Goal: Transaction & Acquisition: Purchase product/service

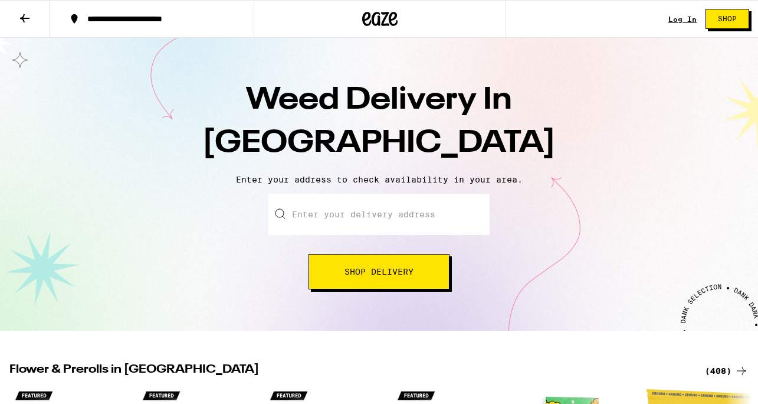
click at [371, 208] on input "Enter your delivery address" at bounding box center [379, 214] width 221 height 41
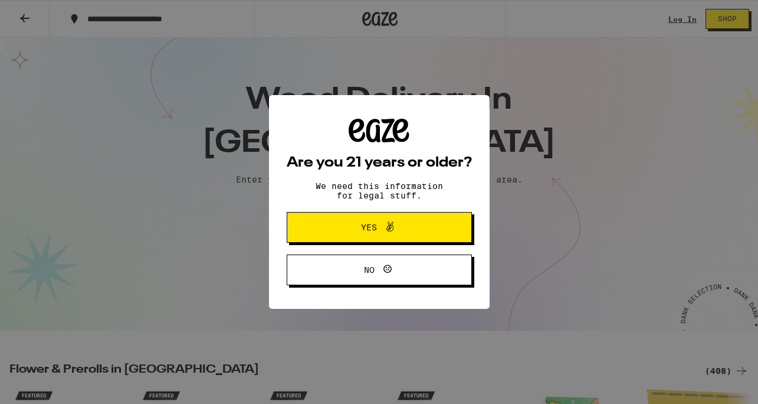
click at [361, 226] on span "Yes" at bounding box center [369, 227] width 16 height 8
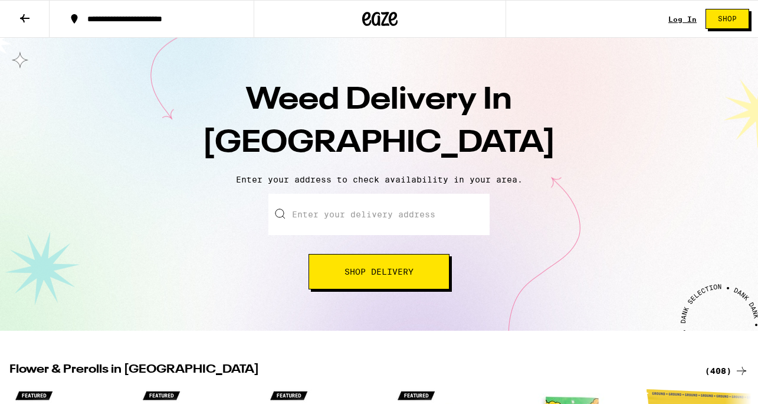
click at [353, 233] on input "Enter your delivery address" at bounding box center [379, 214] width 221 height 41
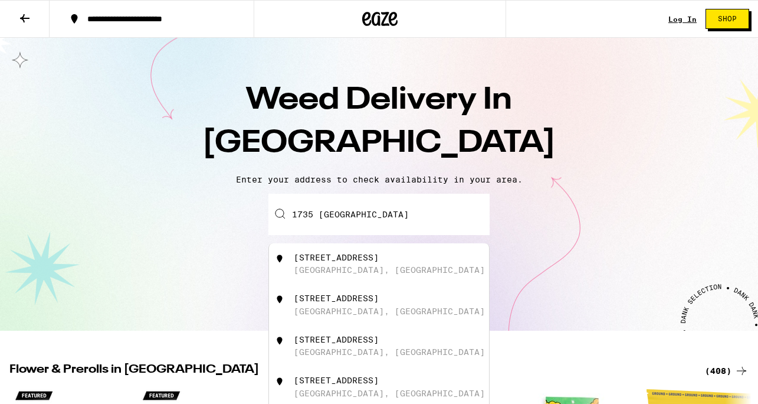
click at [394, 251] on div "[STREET_ADDRESS]" at bounding box center [379, 263] width 220 height 41
type input "[STREET_ADDRESS]"
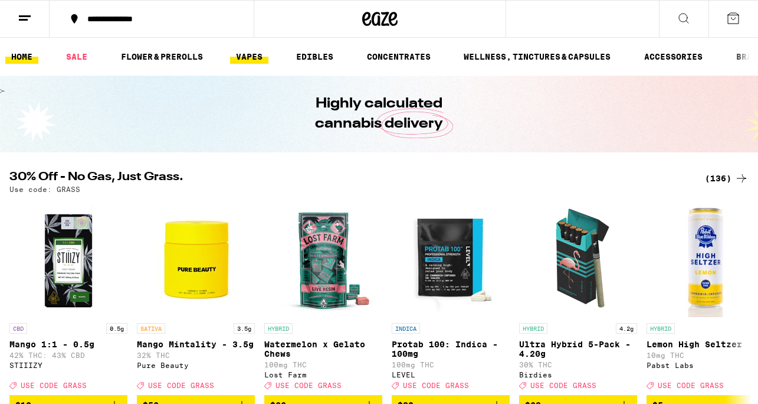
click at [258, 59] on link "VAPES" at bounding box center [249, 57] width 38 height 14
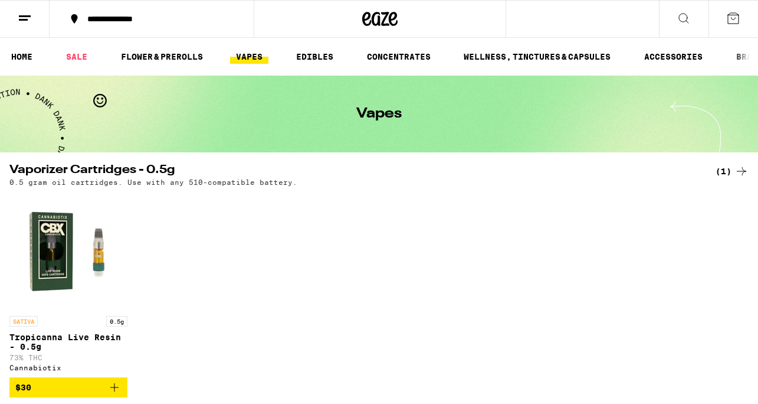
click at [675, 30] on button at bounding box center [684, 19] width 50 height 37
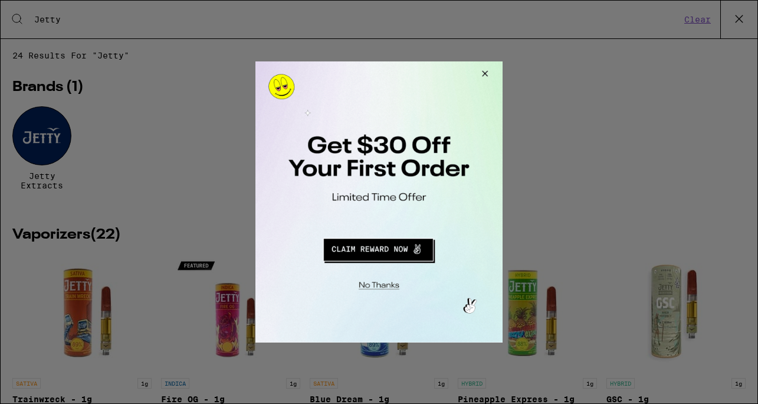
type input "Jetty"
click at [58, 162] on div at bounding box center [379, 202] width 758 height 404
click at [48, 156] on div at bounding box center [379, 202] width 758 height 404
click at [489, 70] on button "Close Modal" at bounding box center [483, 75] width 32 height 28
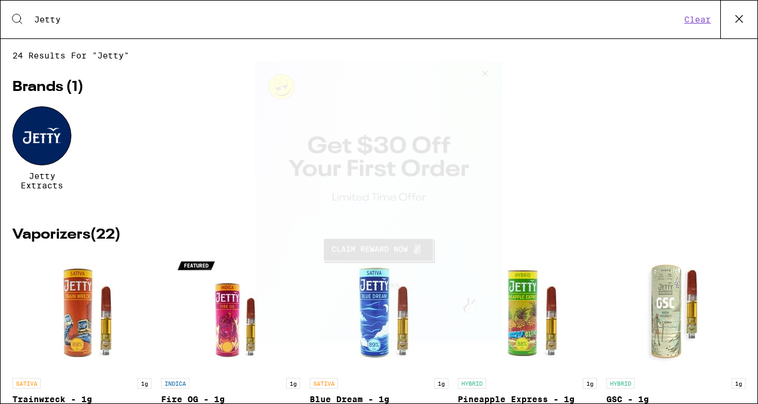
click at [49, 153] on div at bounding box center [41, 135] width 59 height 59
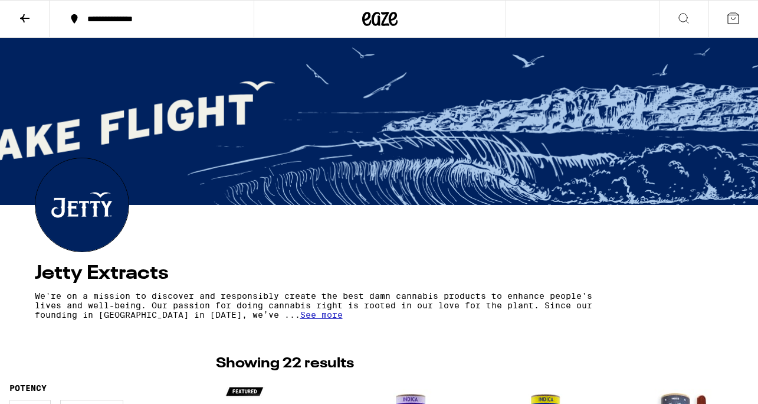
scroll to position [195, 0]
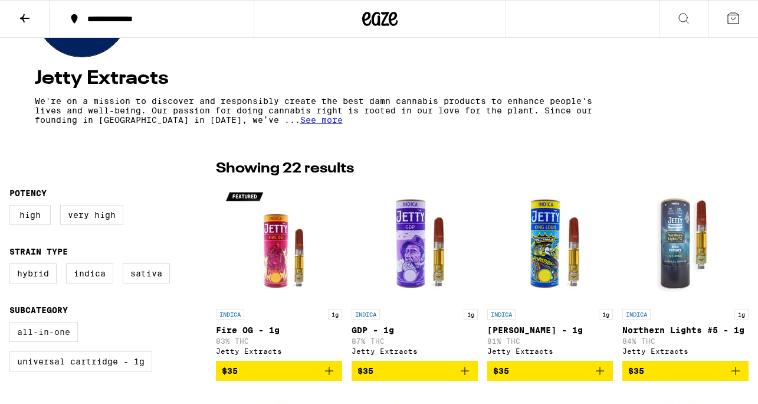
click at [44, 342] on label "All-In-One" at bounding box center [43, 332] width 68 height 20
click at [12, 324] on input "All-In-One" at bounding box center [12, 323] width 1 height 1
checkbox input "true"
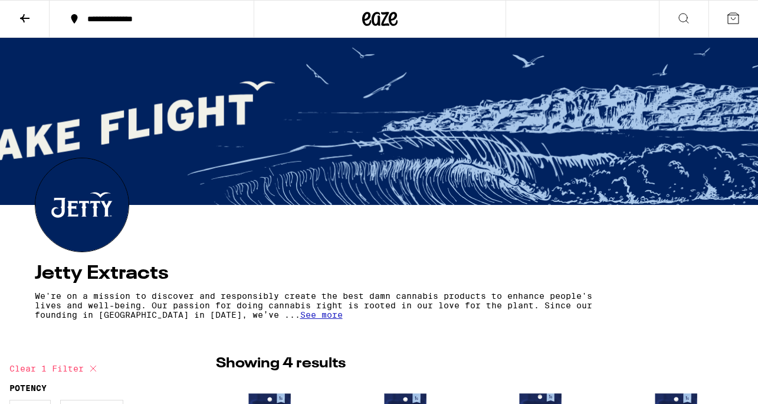
click at [22, 18] on icon at bounding box center [24, 18] width 9 height 8
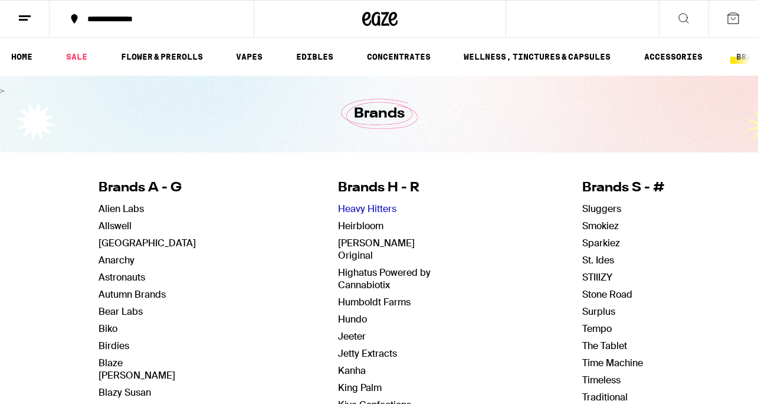
click at [362, 211] on link "Heavy Hitters" at bounding box center [367, 208] width 58 height 12
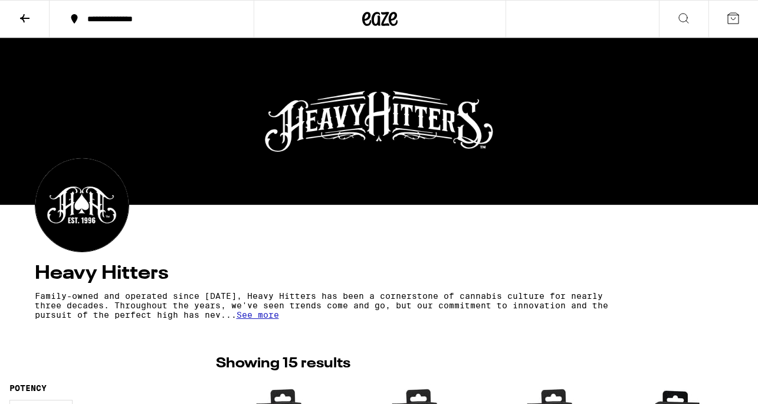
click at [19, 25] on button at bounding box center [25, 19] width 50 height 37
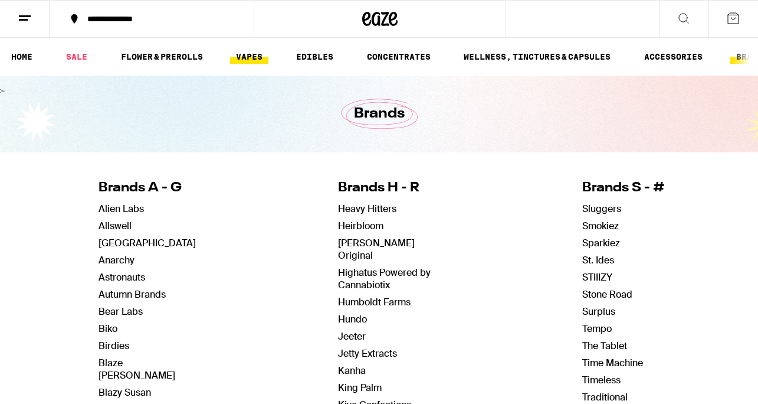
click at [264, 57] on link "VAPES" at bounding box center [249, 57] width 38 height 14
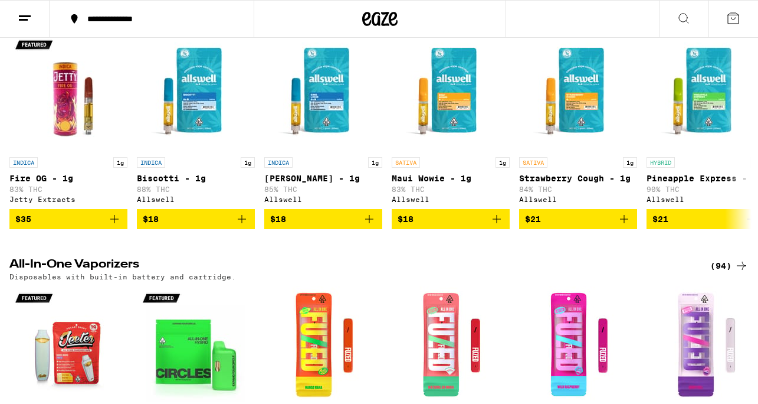
scroll to position [553, 0]
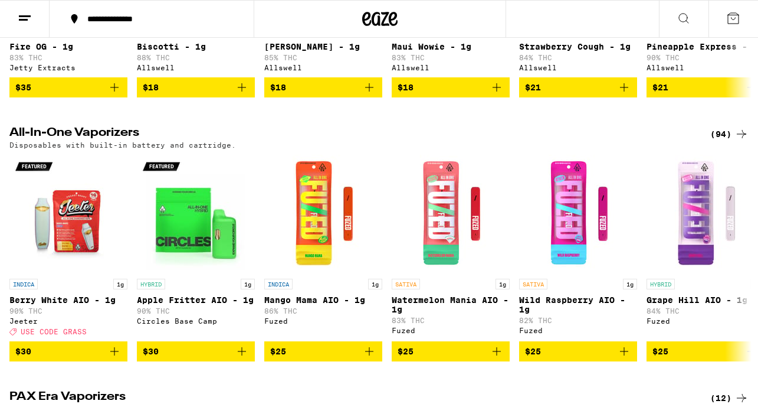
click at [722, 141] on div "(94)" at bounding box center [730, 134] width 38 height 14
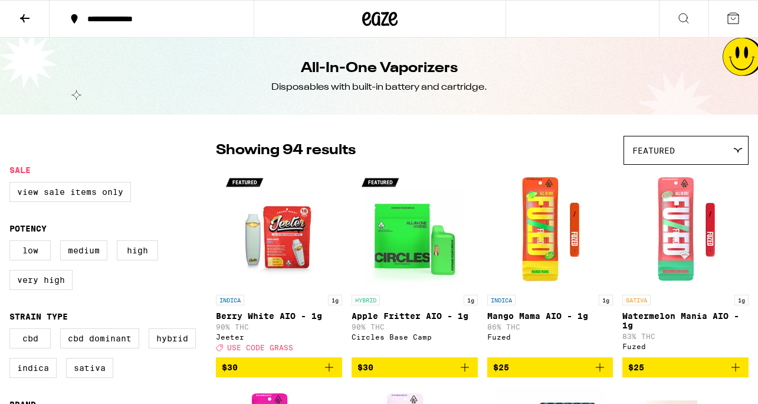
scroll to position [100, 0]
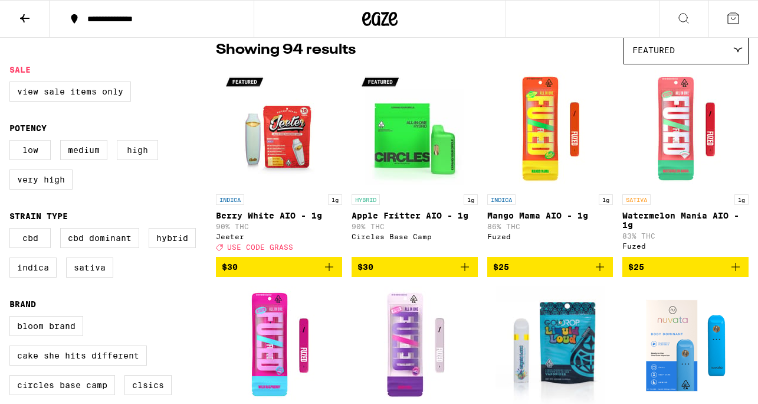
click at [125, 160] on label "High" at bounding box center [137, 150] width 41 height 20
click at [12, 142] on input "High" at bounding box center [12, 142] width 1 height 1
checkbox input "true"
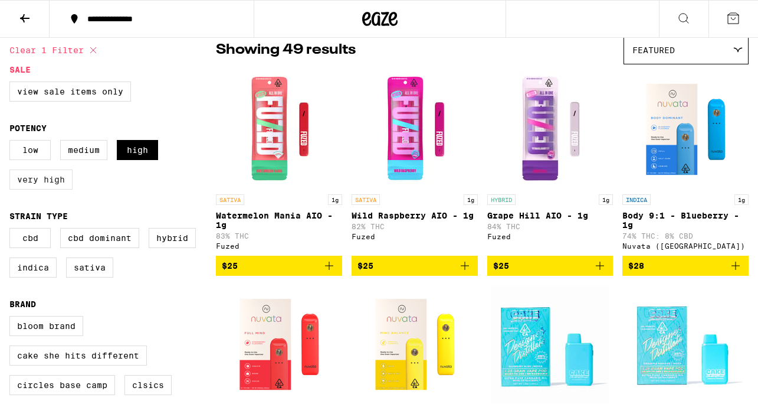
click at [56, 177] on label "Very High" at bounding box center [40, 179] width 63 height 20
click at [12, 142] on input "Very High" at bounding box center [12, 142] width 1 height 1
checkbox input "true"
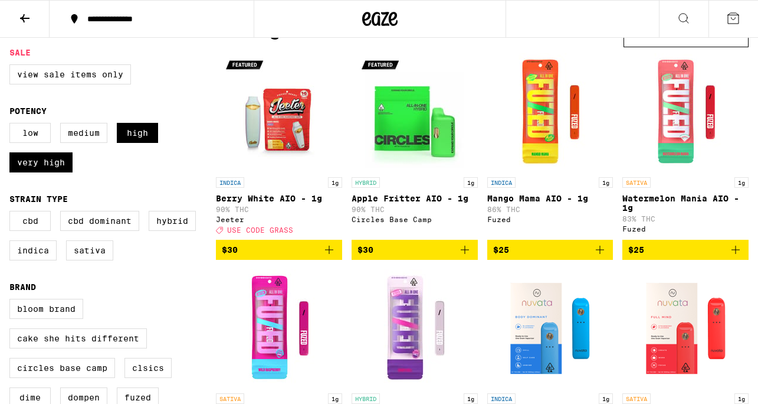
scroll to position [120, 0]
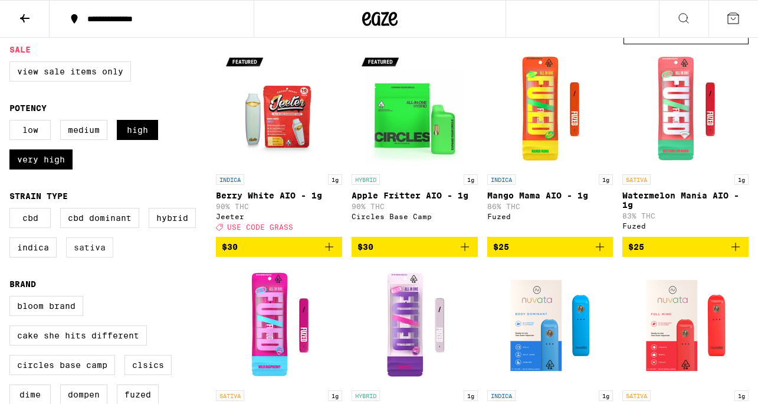
click at [89, 256] on label "Sativa" at bounding box center [89, 247] width 47 height 20
click at [12, 210] on input "Sativa" at bounding box center [12, 210] width 1 height 1
checkbox input "true"
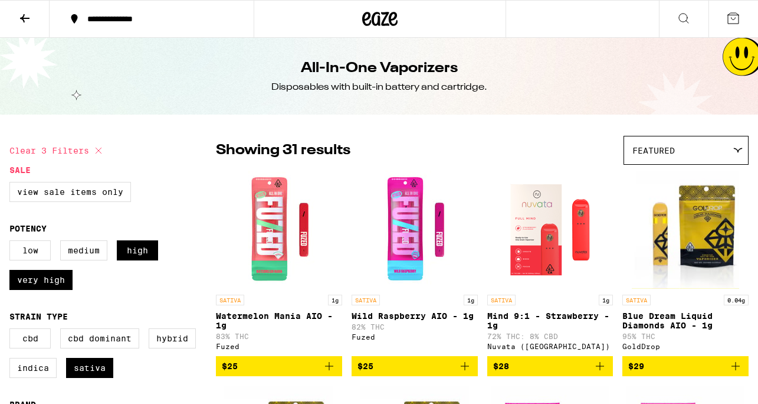
click at [683, 12] on icon at bounding box center [684, 18] width 14 height 14
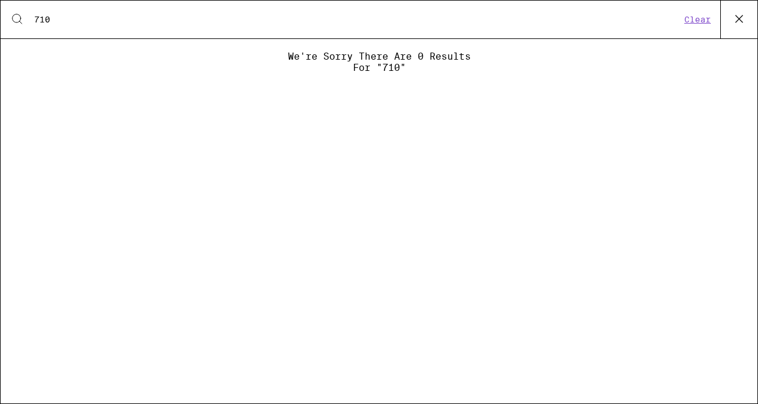
type input "710"
click at [741, 23] on icon at bounding box center [740, 19] width 18 height 18
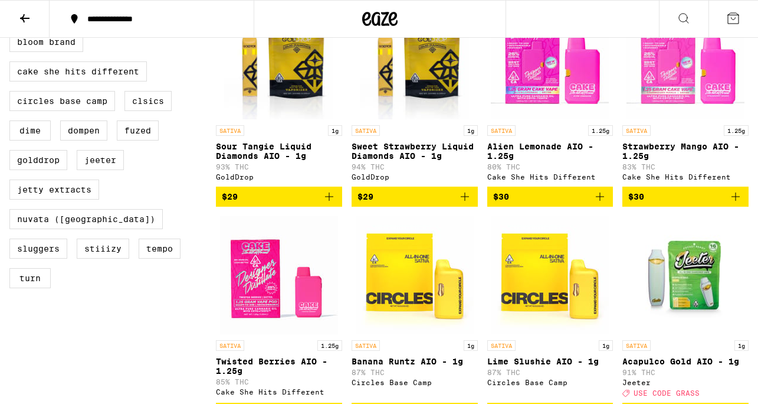
scroll to position [384, 0]
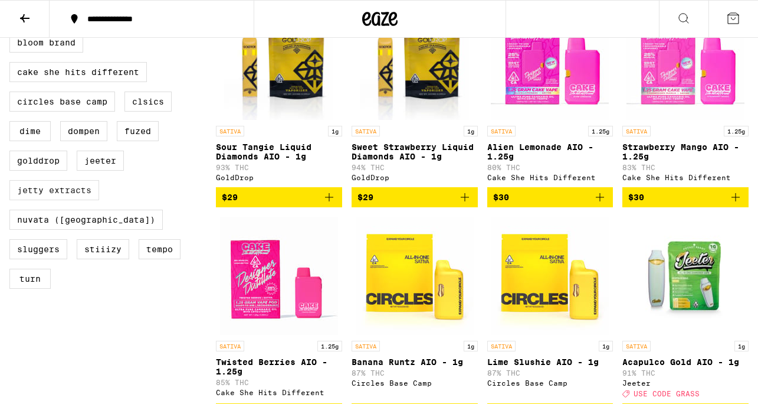
click at [52, 200] on label "Jetty Extracts" at bounding box center [54, 190] width 90 height 20
click at [12, 35] on input "Jetty Extracts" at bounding box center [12, 34] width 1 height 1
checkbox input "true"
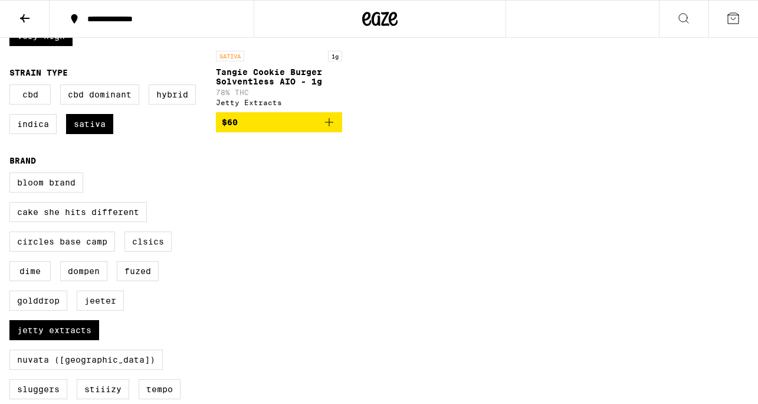
scroll to position [230, 0]
